Goal: Transaction & Acquisition: Purchase product/service

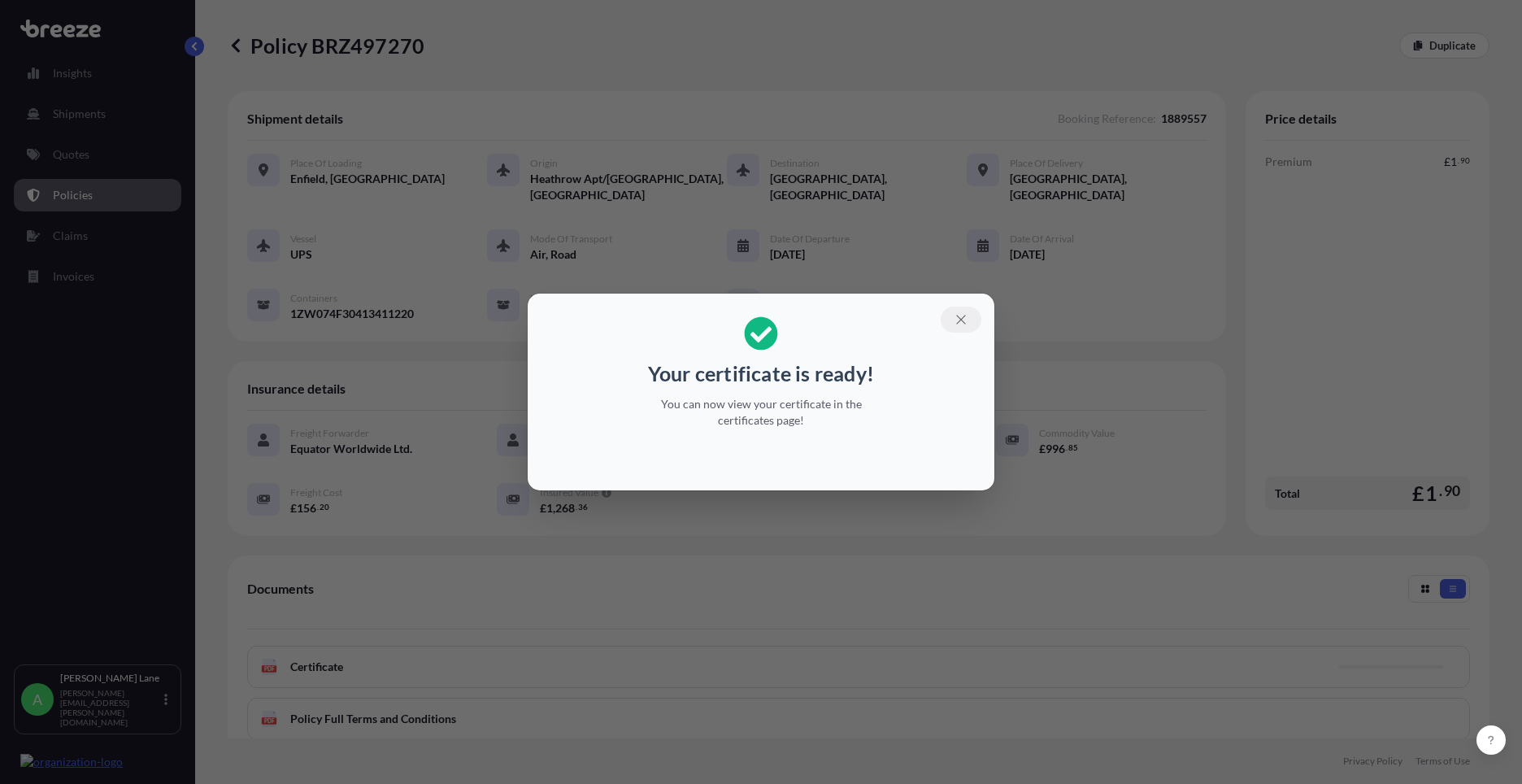
click at [966, 321] on icon "button" at bounding box center [961, 320] width 15 height 15
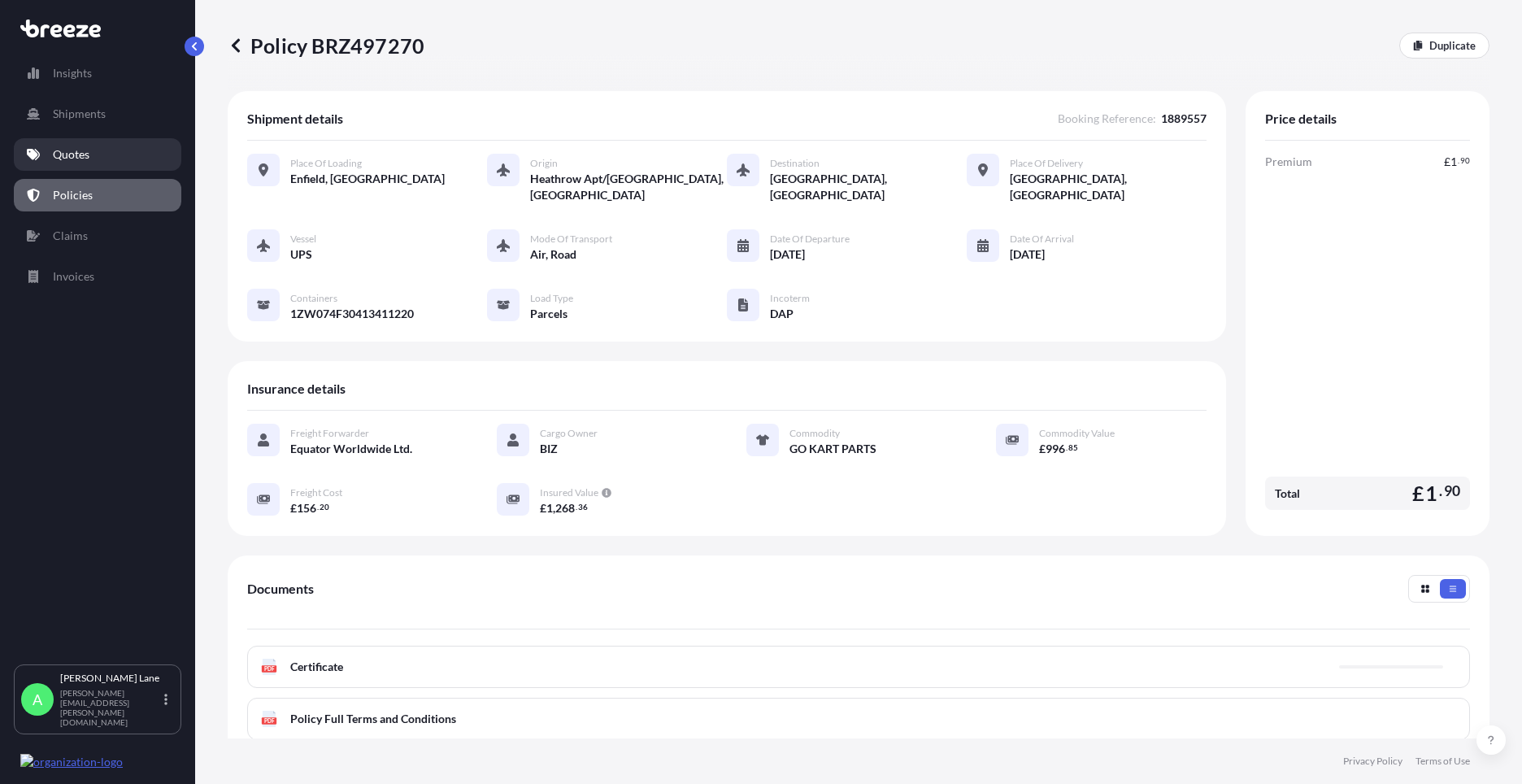
click at [70, 158] on p "Quotes" at bounding box center [71, 153] width 36 height 16
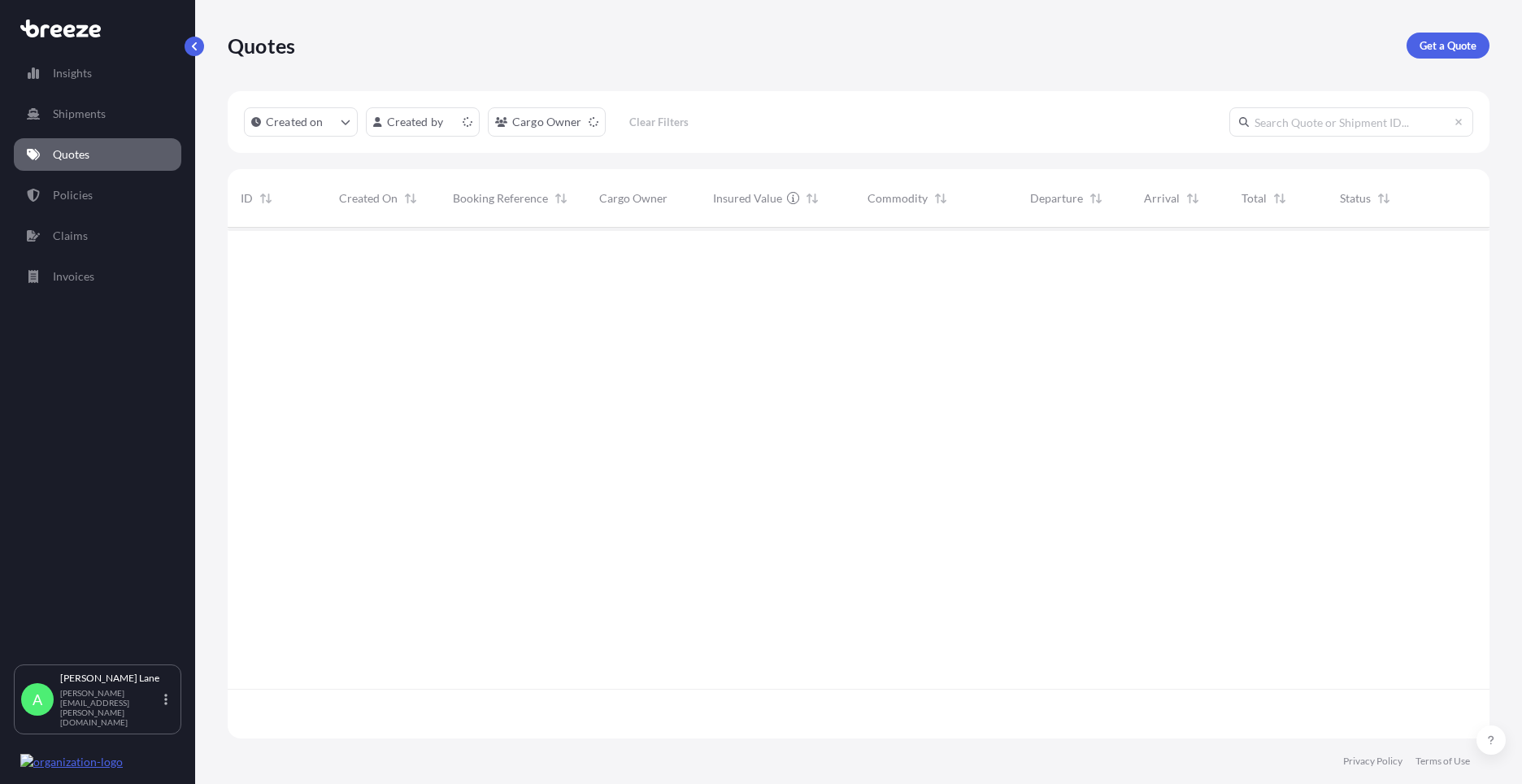
scroll to position [507, 1250]
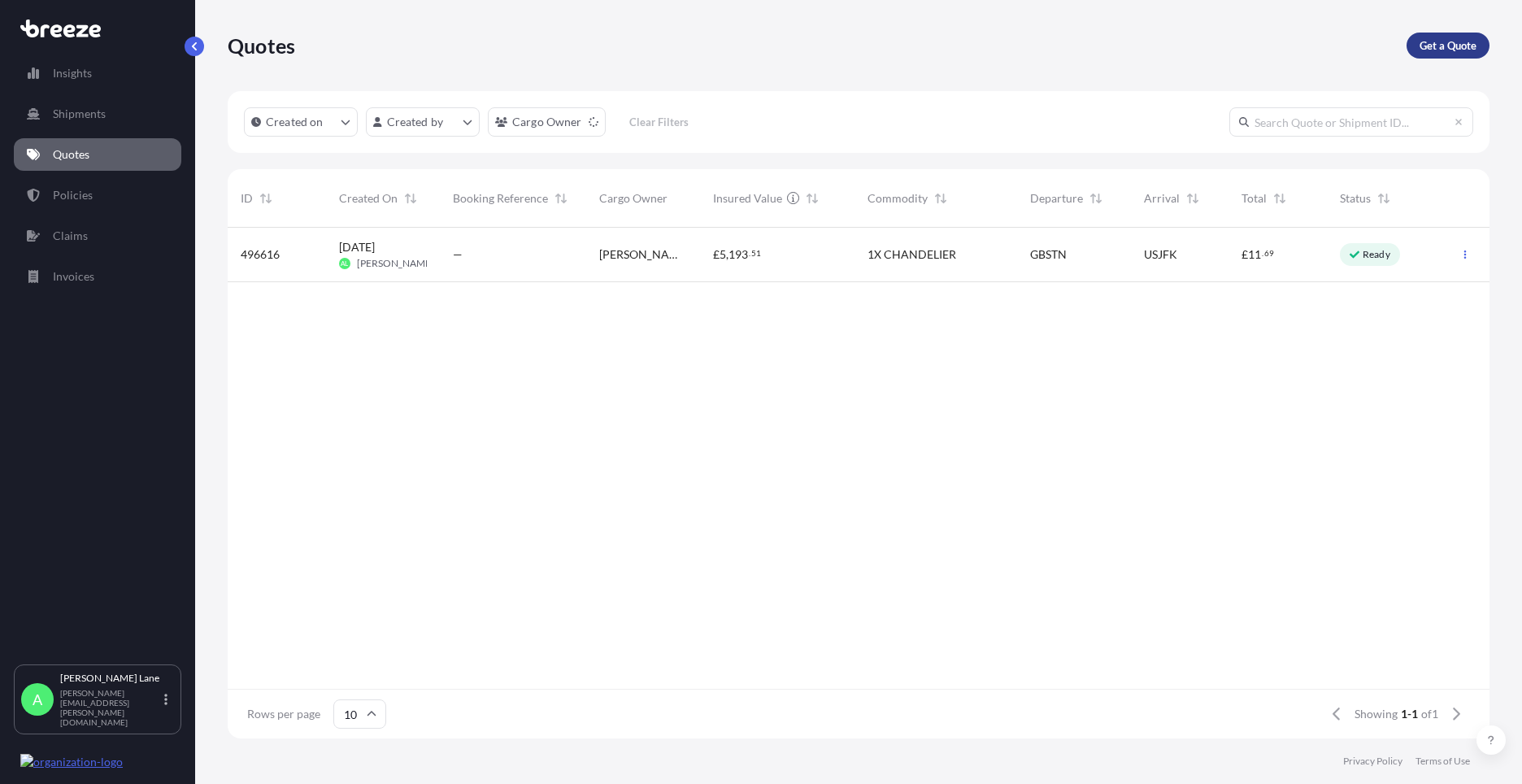
click at [1431, 55] on link "Get a Quote" at bounding box center [1448, 46] width 83 height 26
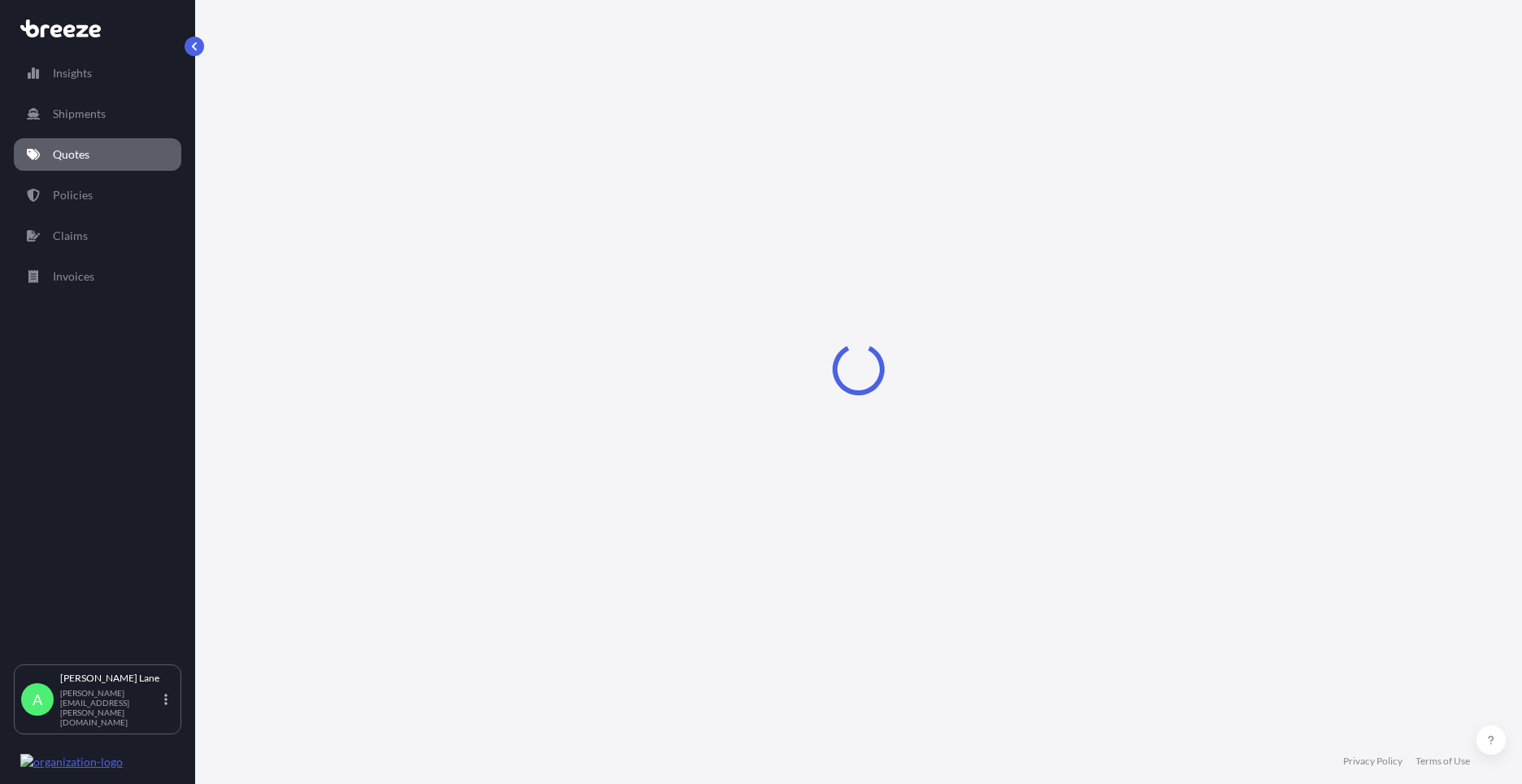
select select "Road"
select select "1"
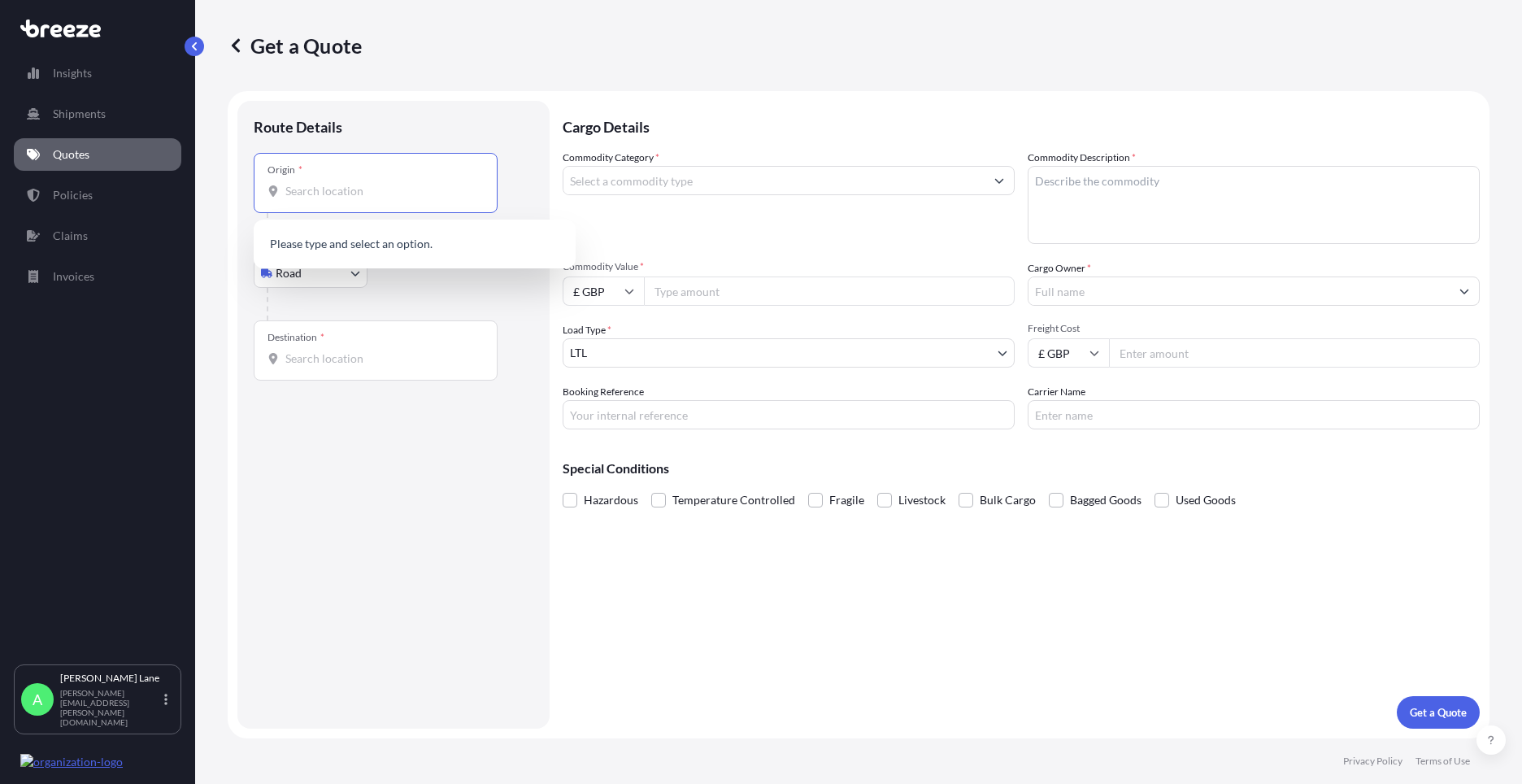
paste input "W1U 1FD"
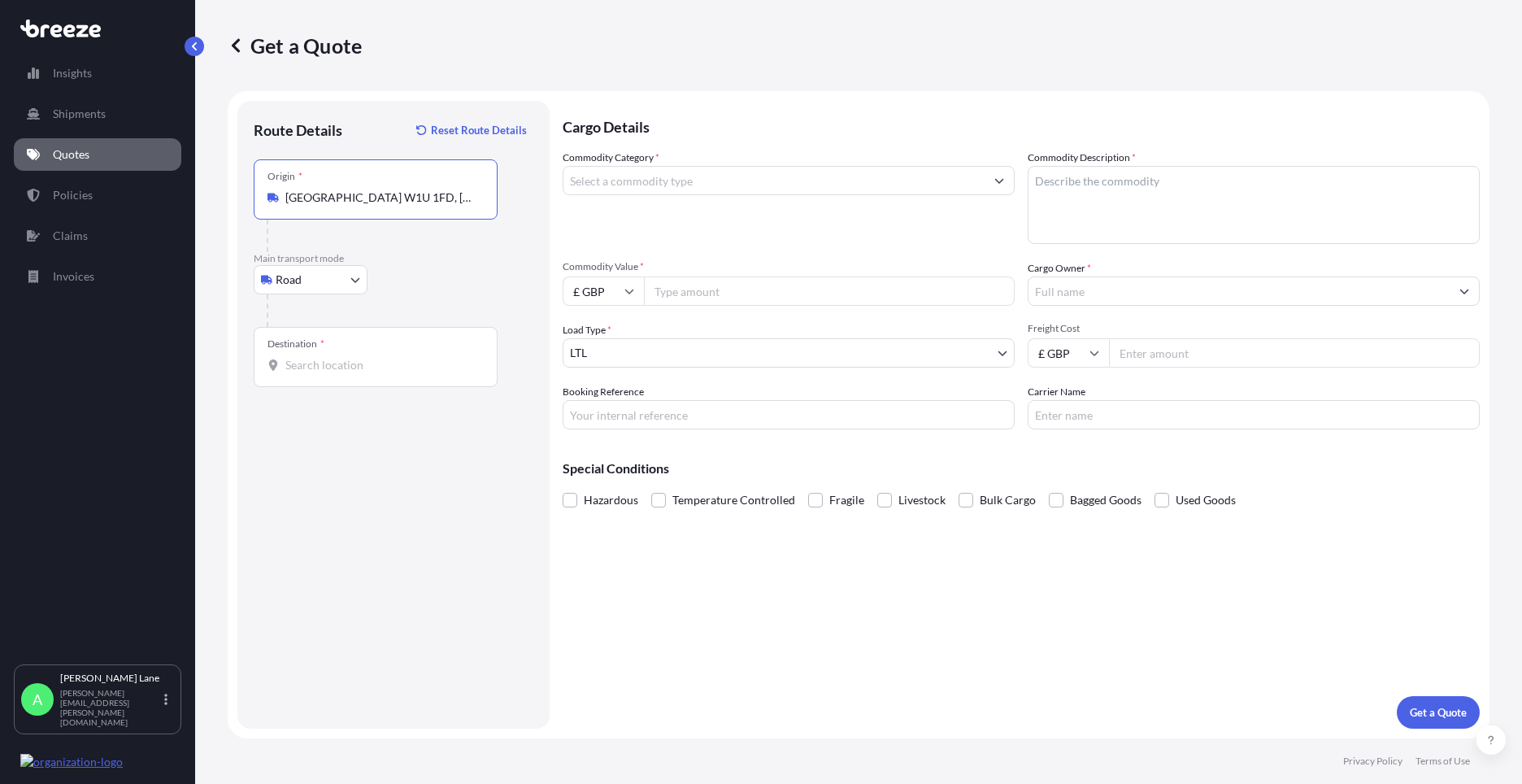
type input "[GEOGRAPHIC_DATA] W1U 1FD, [GEOGRAPHIC_DATA]"
click at [377, 350] on div "Destination *" at bounding box center [376, 356] width 244 height 60
click at [377, 357] on input "Destination *" at bounding box center [381, 365] width 192 height 16
paste input "b3 3ag"
type input "[STREET_ADDRESS]"
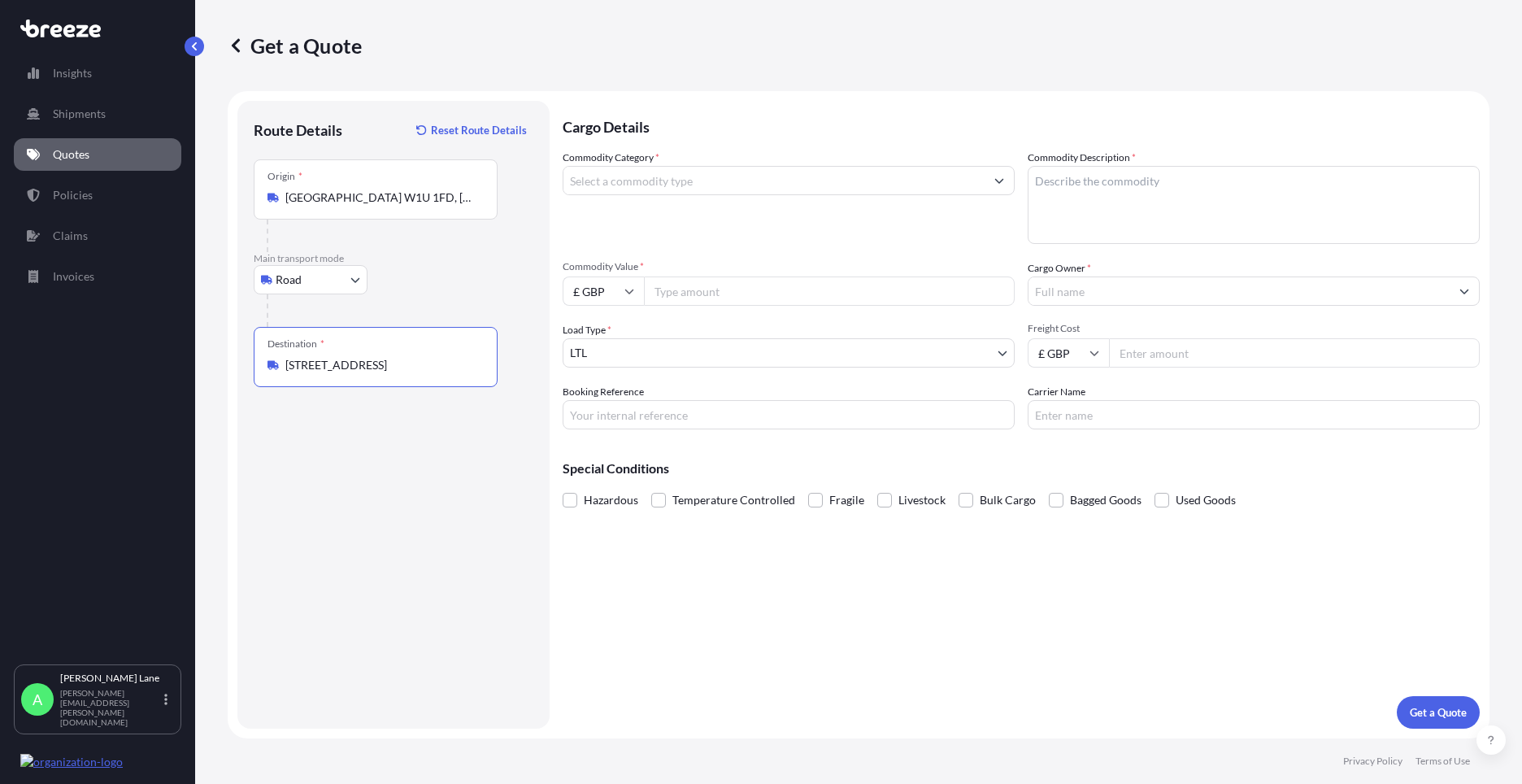
click at [670, 193] on input "Commodity Category *" at bounding box center [774, 179] width 421 height 29
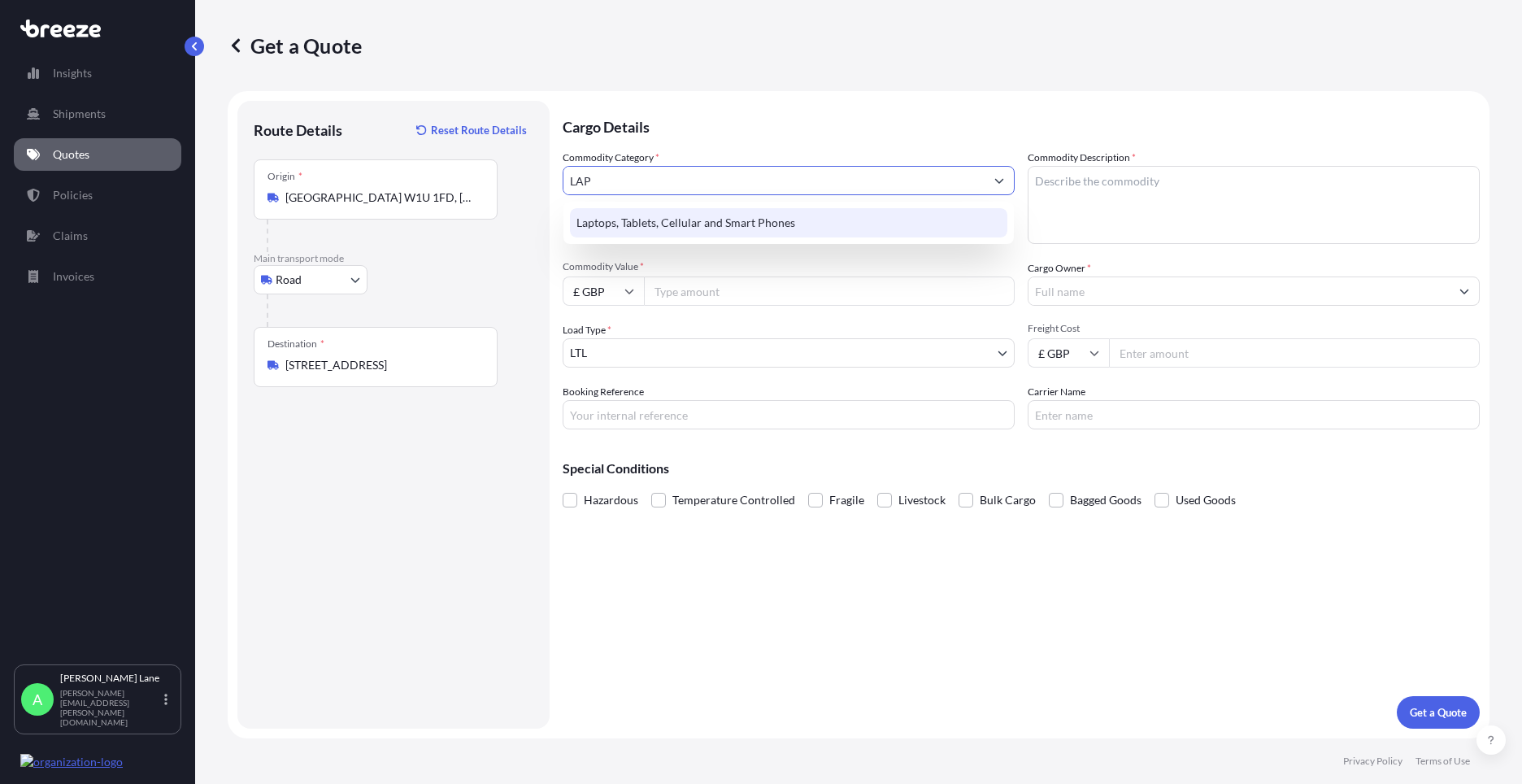
click at [668, 223] on div "Laptops, Tablets, Cellular and Smart Phones" at bounding box center [789, 222] width 437 height 29
type input "Laptops, Tablets, Cellular and Smart Phones"
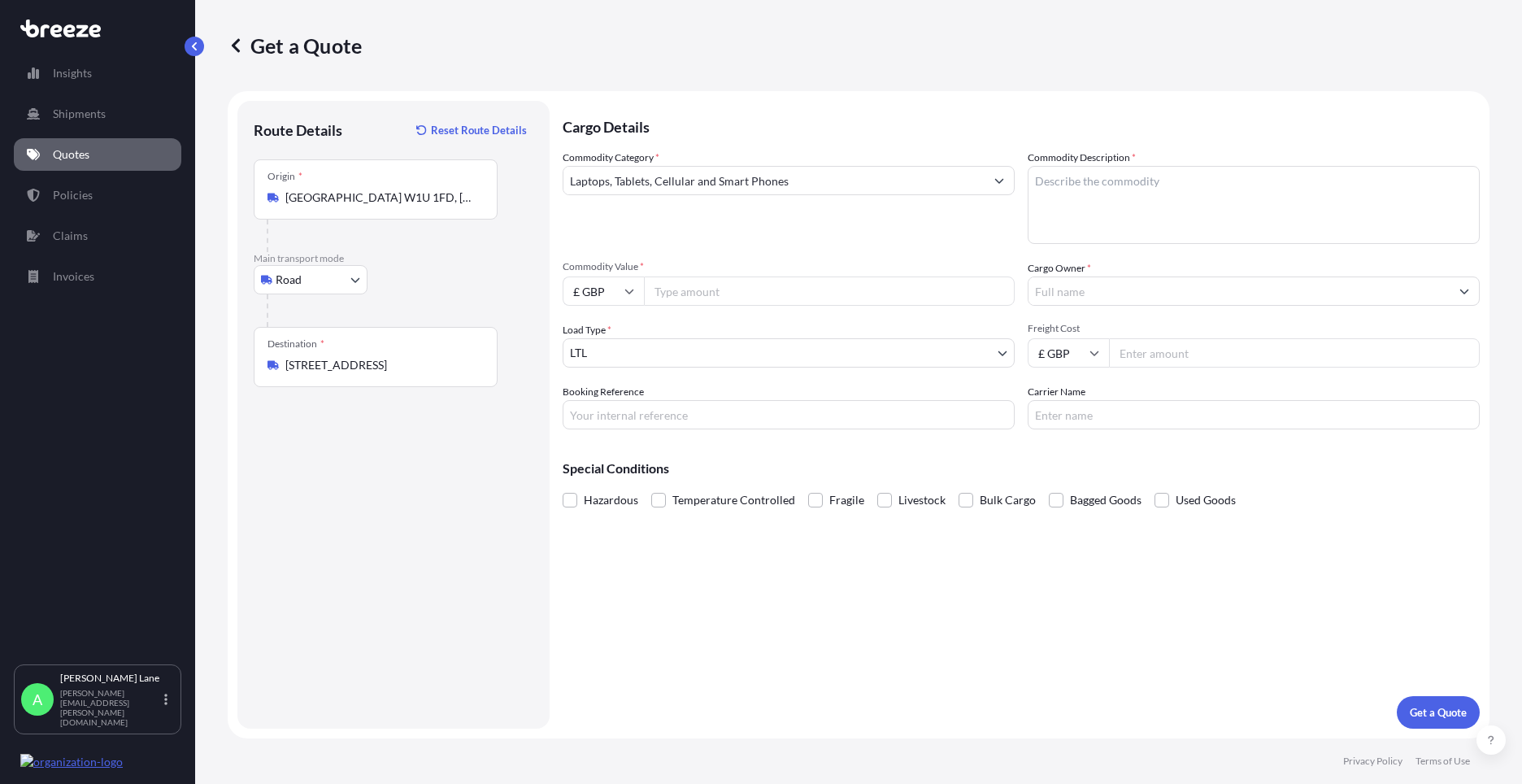
click at [685, 283] on input "Commodity Value *" at bounding box center [829, 290] width 371 height 29
type input "1000"
click at [714, 421] on input "Booking Reference" at bounding box center [789, 414] width 452 height 29
paste input "1889582"
type input "1889582"
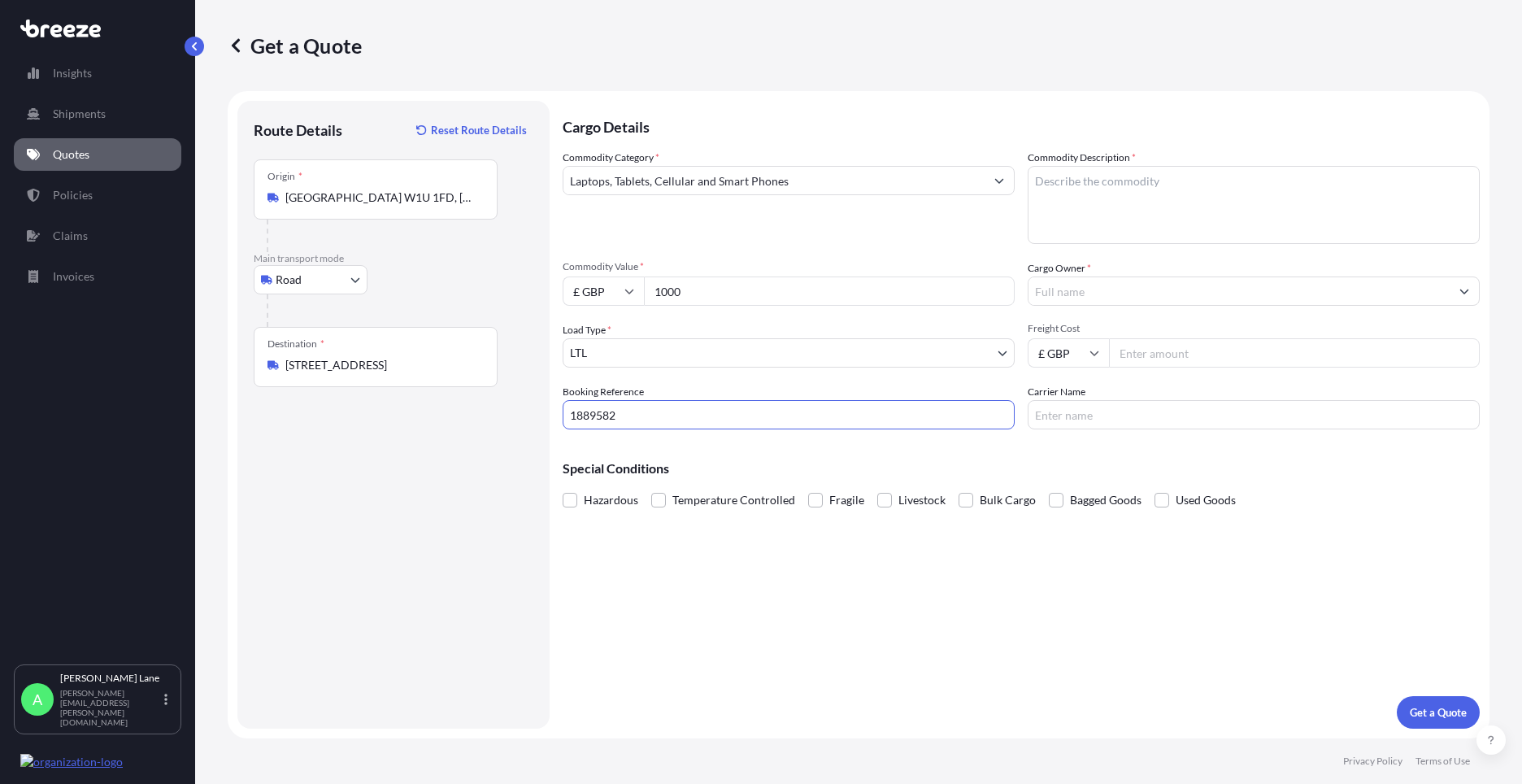
click at [1106, 223] on textarea "Commodity Description *" at bounding box center [1254, 205] width 452 height 78
type textarea "LENOVO LAPTOP"
click at [1137, 284] on input "Cargo Owner *" at bounding box center [1239, 290] width 421 height 29
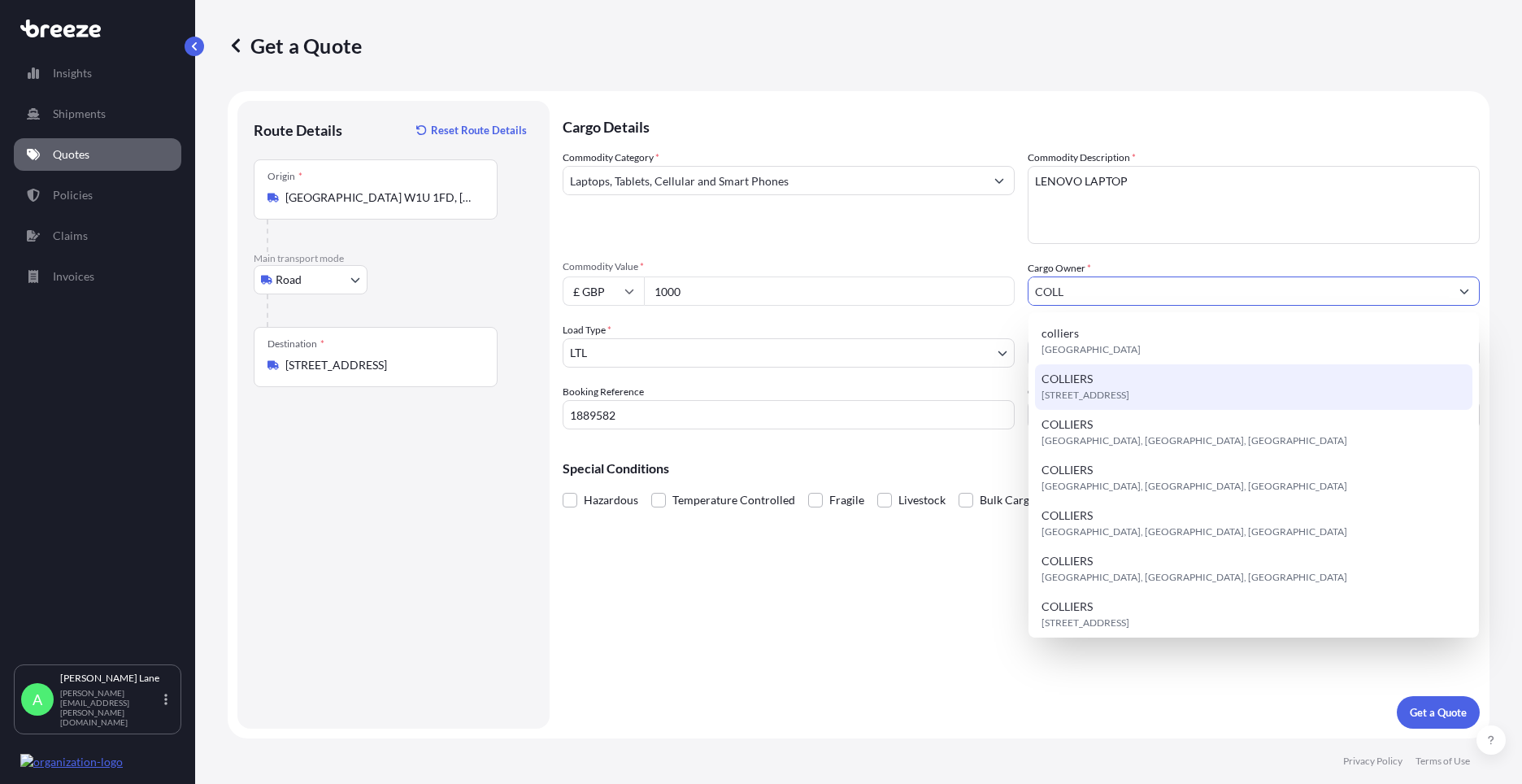
click at [1121, 394] on span "[STREET_ADDRESS]" at bounding box center [1086, 394] width 87 height 16
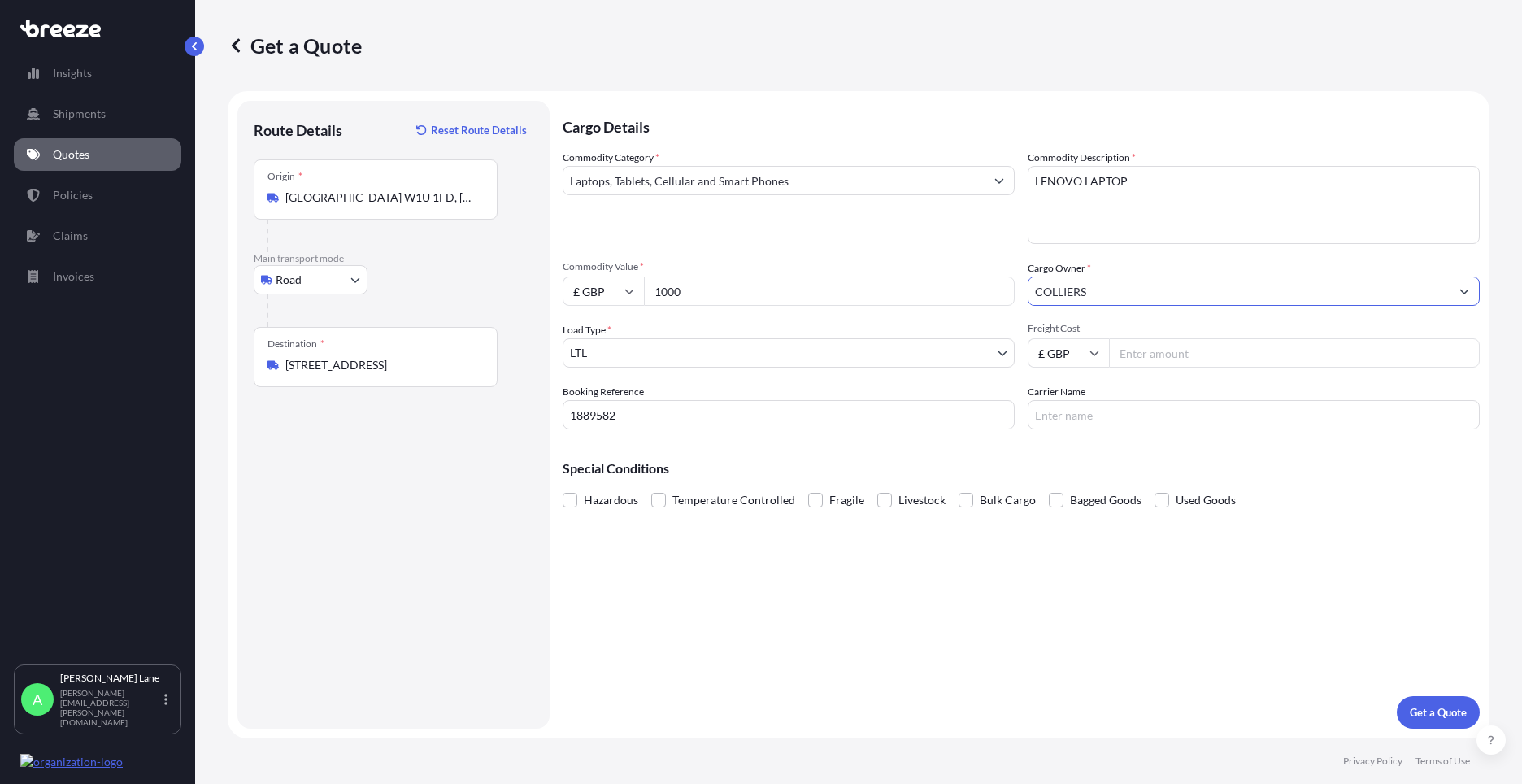
type input "COLLIERS"
click at [1150, 362] on input "Freight Cost" at bounding box center [1294, 352] width 371 height 29
type input "29.80"
click at [1145, 404] on input "Carrier Name" at bounding box center [1254, 414] width 452 height 29
type input "FEDEX"
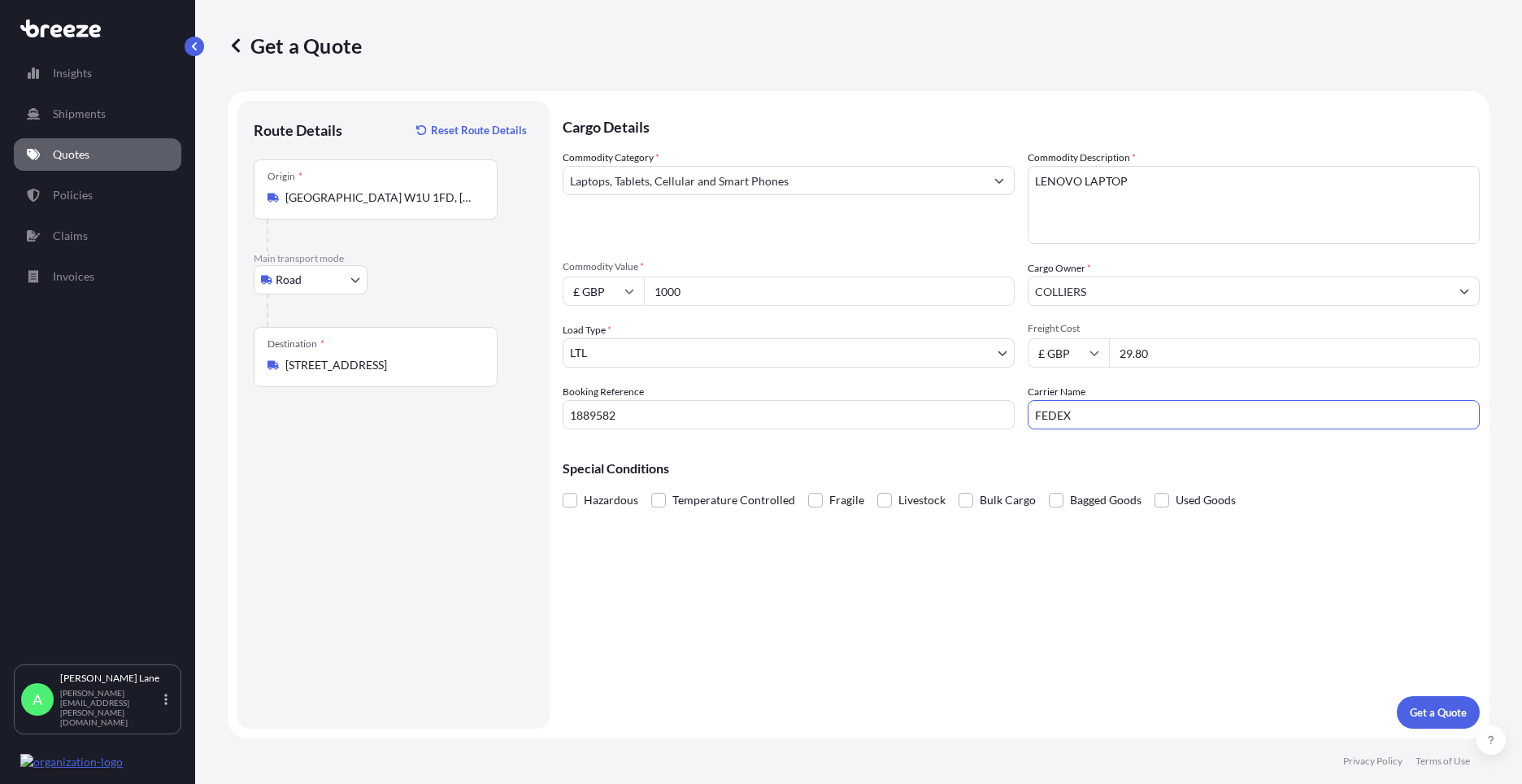
click at [952, 596] on div "Cargo Details Commodity Category * Laptops, Tablets, Cellular and Smart Phones …" at bounding box center [1021, 414] width 917 height 628
click at [1415, 713] on p "Get a Quote" at bounding box center [1438, 711] width 57 height 16
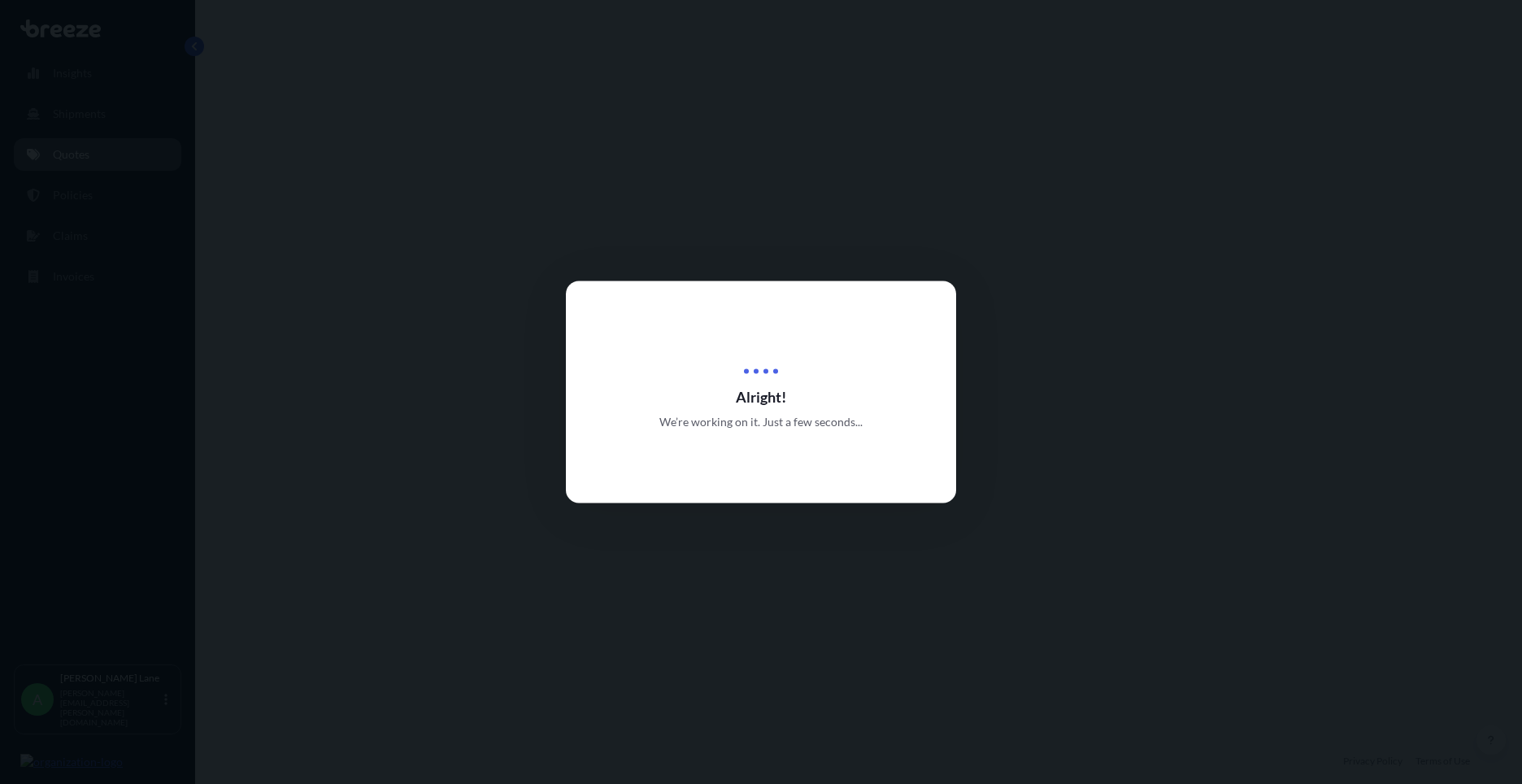
select select "Road"
select select "1"
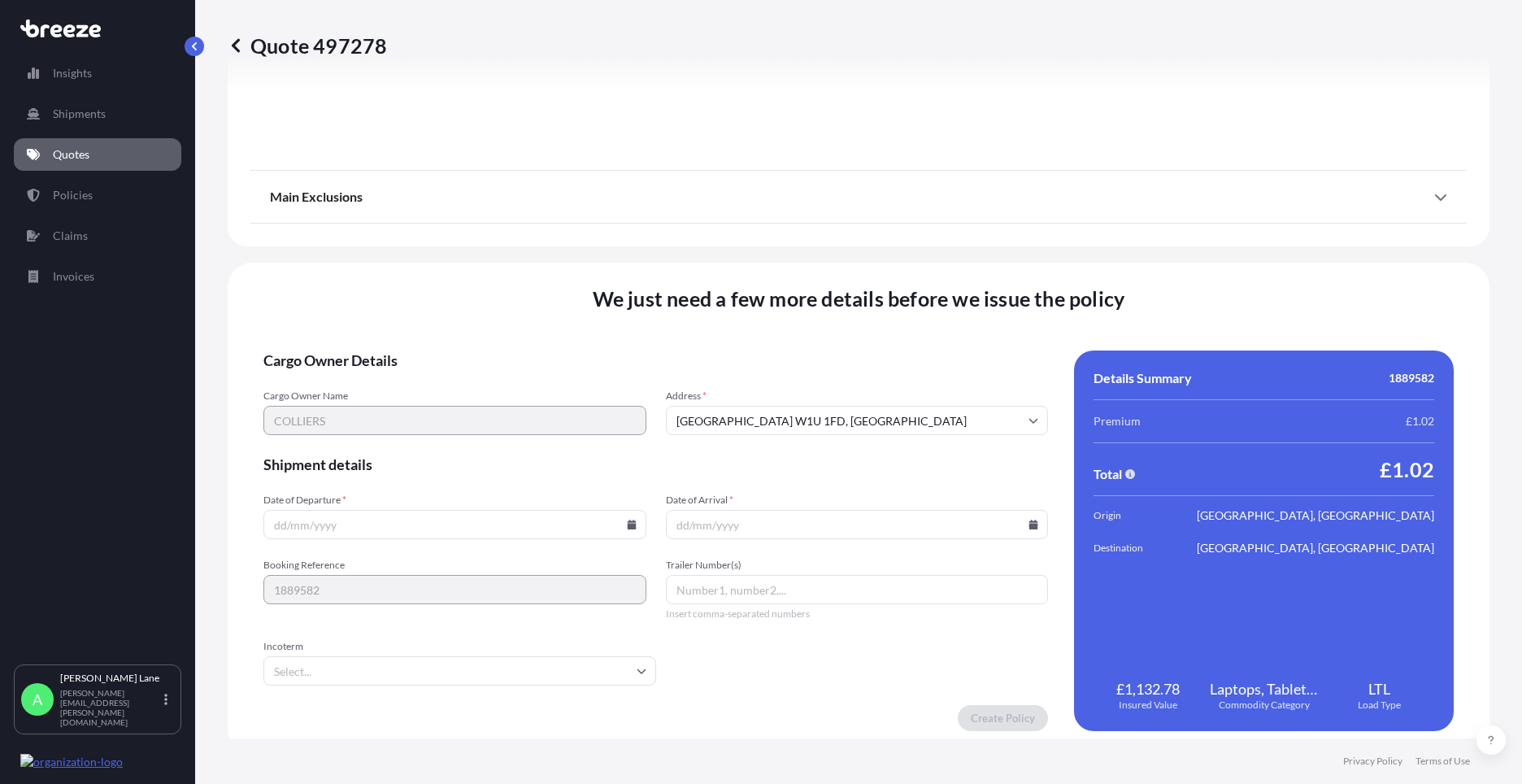
scroll to position [1797, 0]
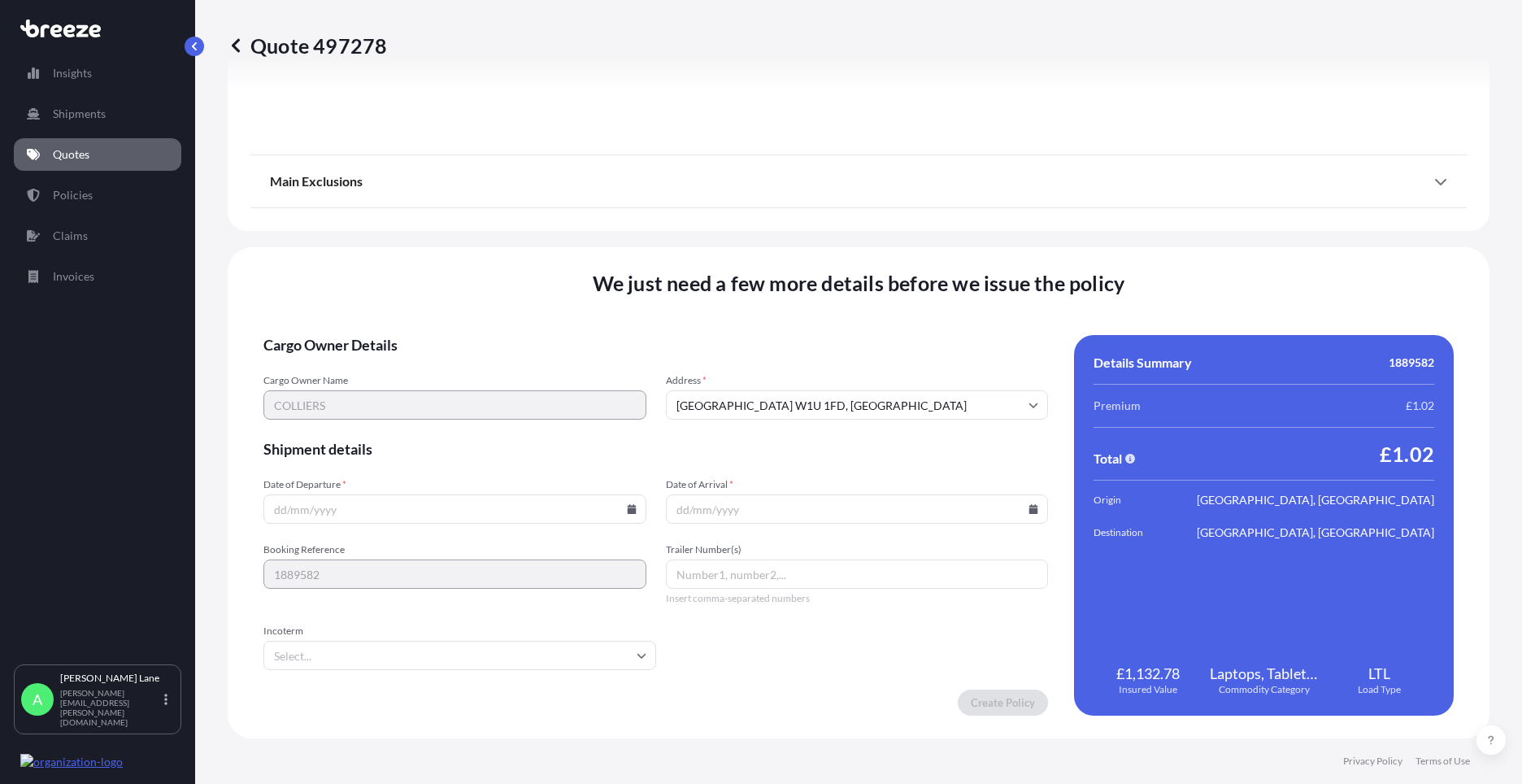
click at [641, 655] on icon at bounding box center [641, 656] width 9 height 5
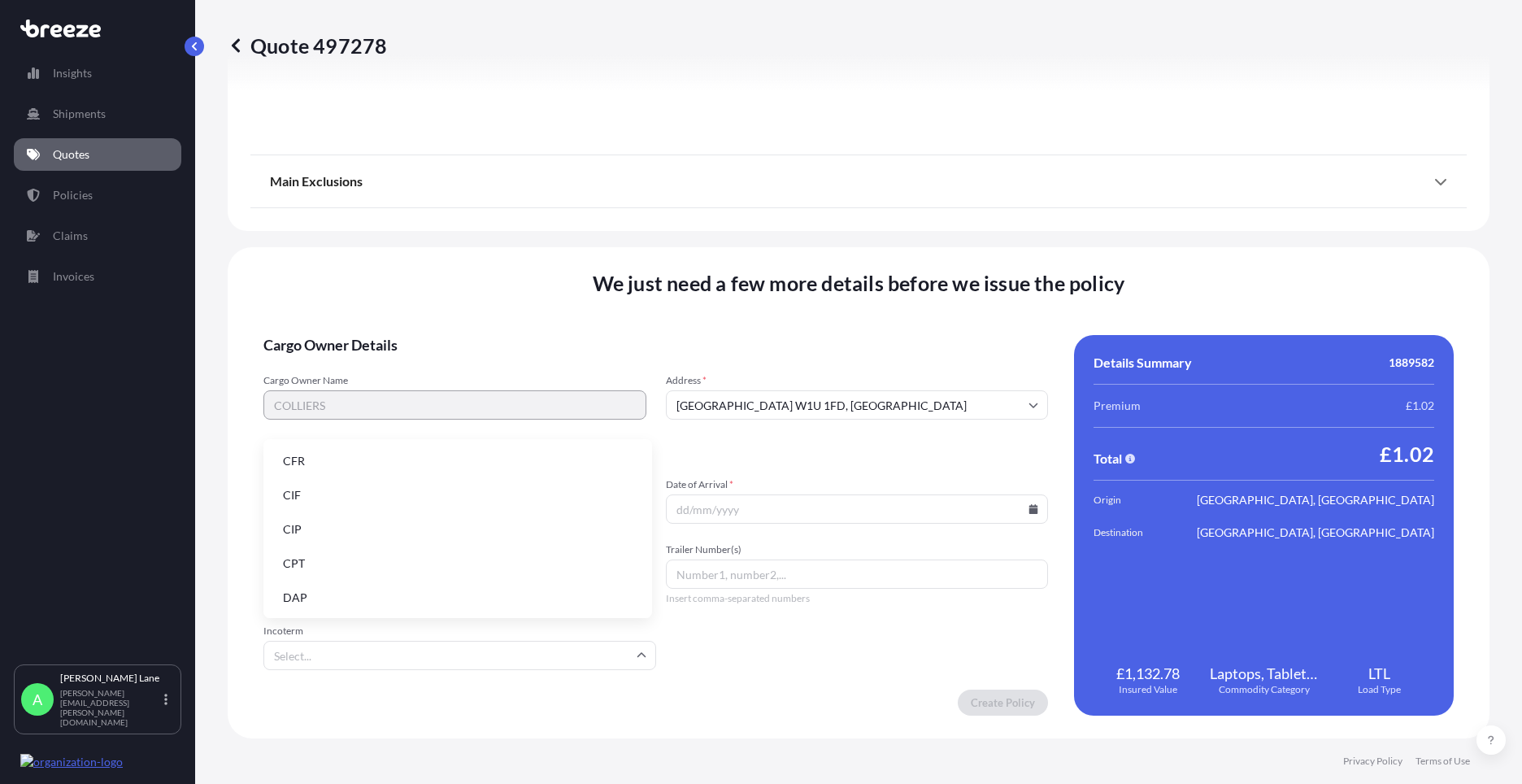
click at [407, 597] on li "DAP" at bounding box center [458, 597] width 376 height 31
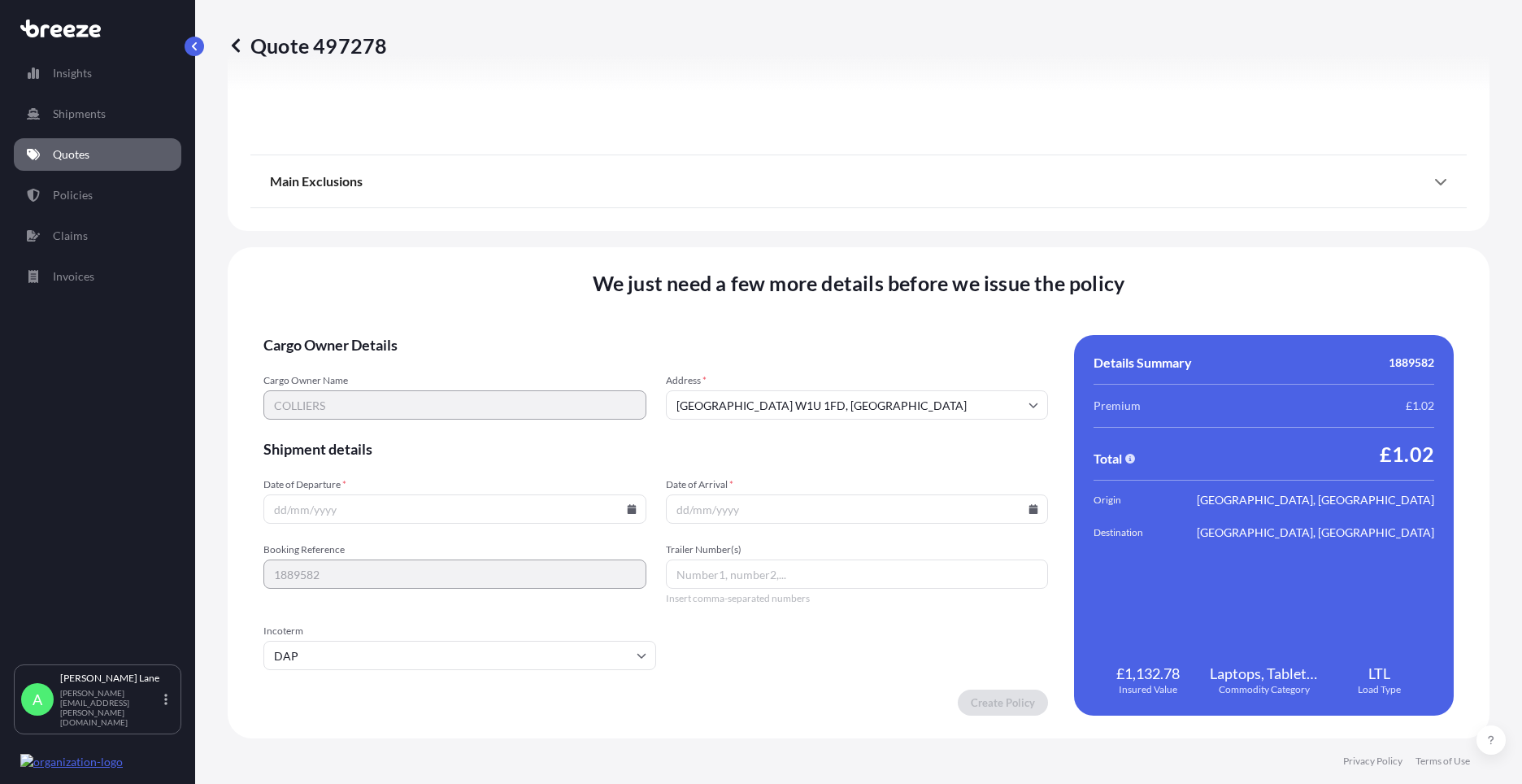
click at [629, 510] on icon at bounding box center [632, 509] width 9 height 9
click at [459, 392] on button "21" at bounding box center [453, 395] width 26 height 26
type input "[DATE]"
click at [1029, 507] on icon at bounding box center [1034, 509] width 9 height 9
click at [893, 386] on button "22" at bounding box center [889, 395] width 26 height 26
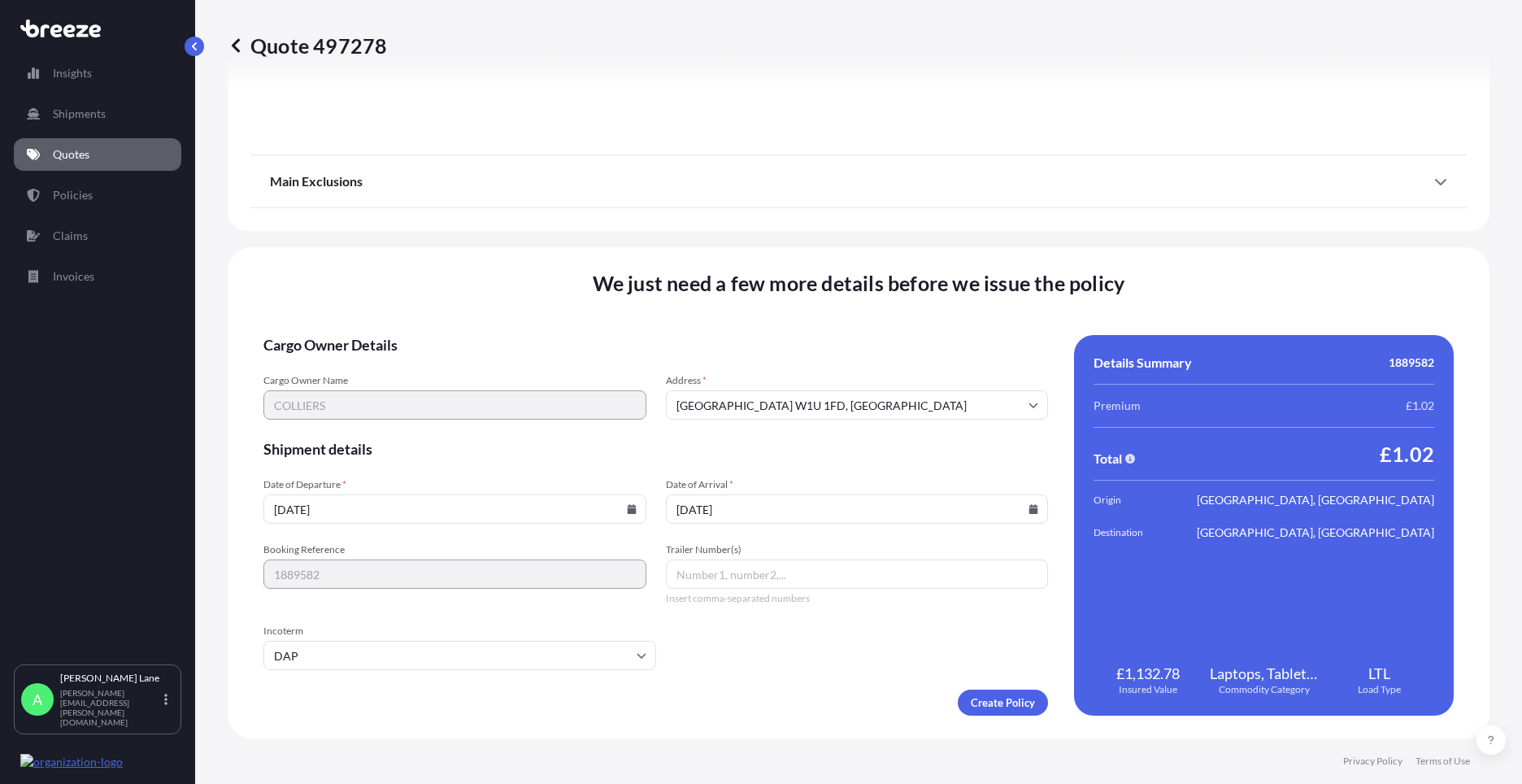
type input "[DATE]"
click at [782, 568] on input "Trailer Number(s)" at bounding box center [858, 573] width 383 height 29
paste input "1889582"
drag, startPoint x: 719, startPoint y: 575, endPoint x: 649, endPoint y: 580, distance: 70.2
click at [649, 580] on div "Booking Reference 1889582 Trailer Number(s) 1889582 Insert comma-separated numb…" at bounding box center [656, 574] width 785 height 61
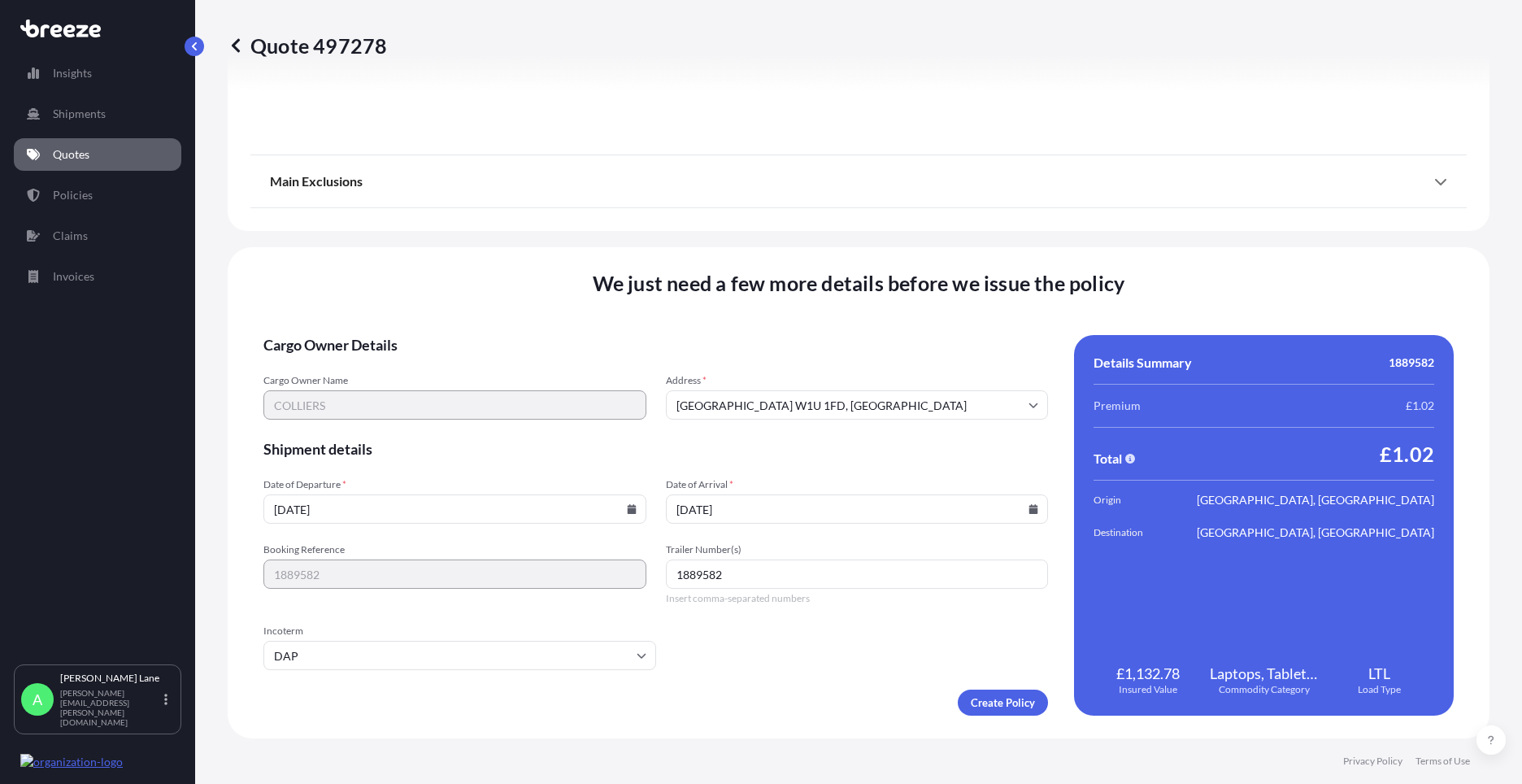
paste input "392356184381"
type input "392356184381"
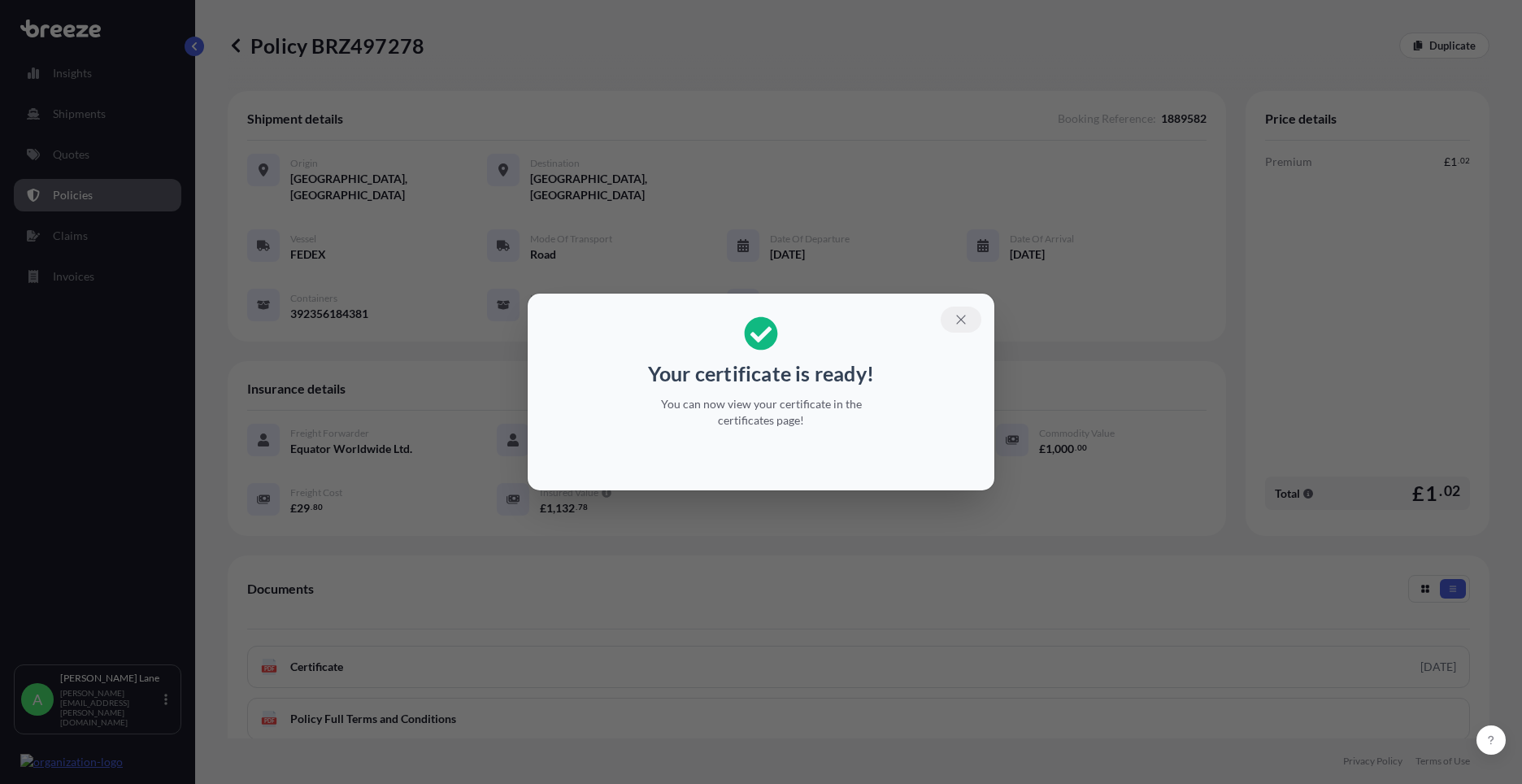
click at [973, 318] on button "button" at bounding box center [961, 320] width 41 height 26
